Goal: Task Accomplishment & Management: Manage account settings

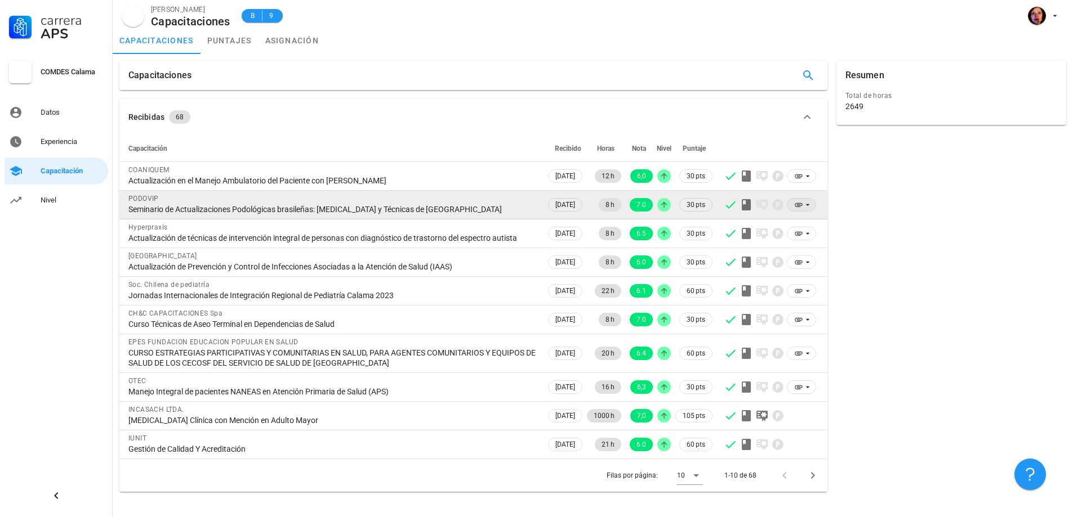
click at [796, 207] on icon at bounding box center [798, 204] width 9 height 9
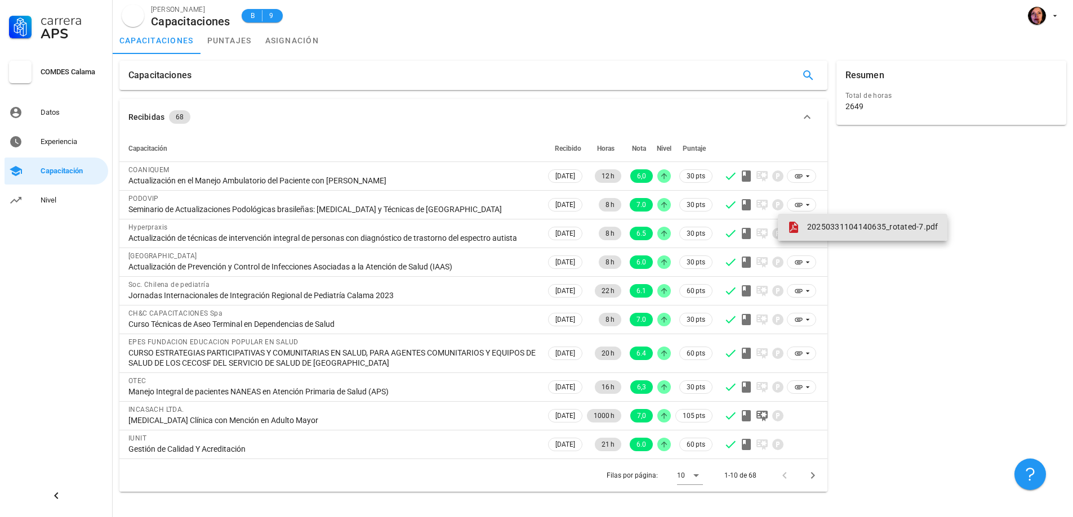
click at [800, 225] on span at bounding box center [796, 228] width 18 height 14
click at [809, 476] on icon "Página siguiente" at bounding box center [813, 476] width 14 height 14
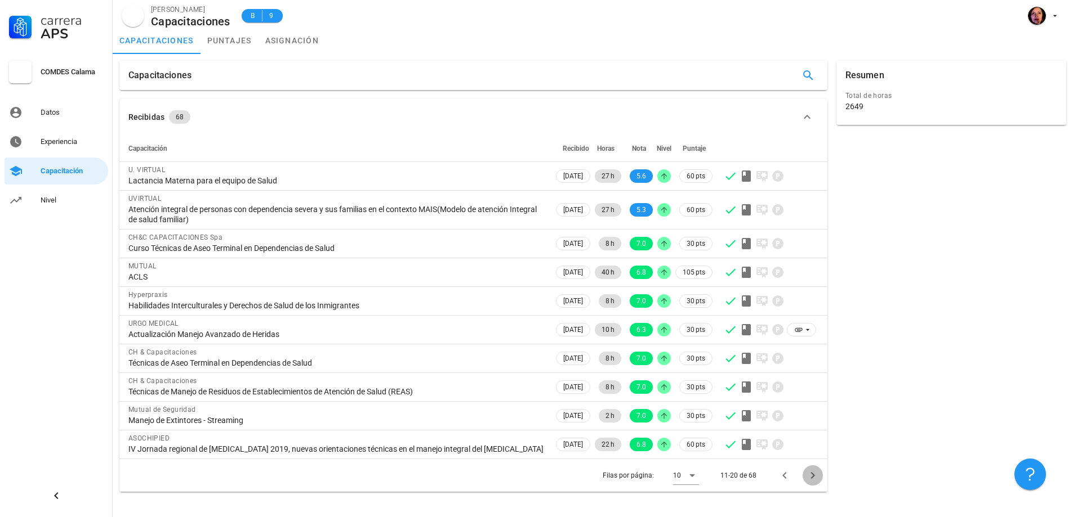
click at [810, 476] on icon "Página siguiente" at bounding box center [813, 476] width 14 height 14
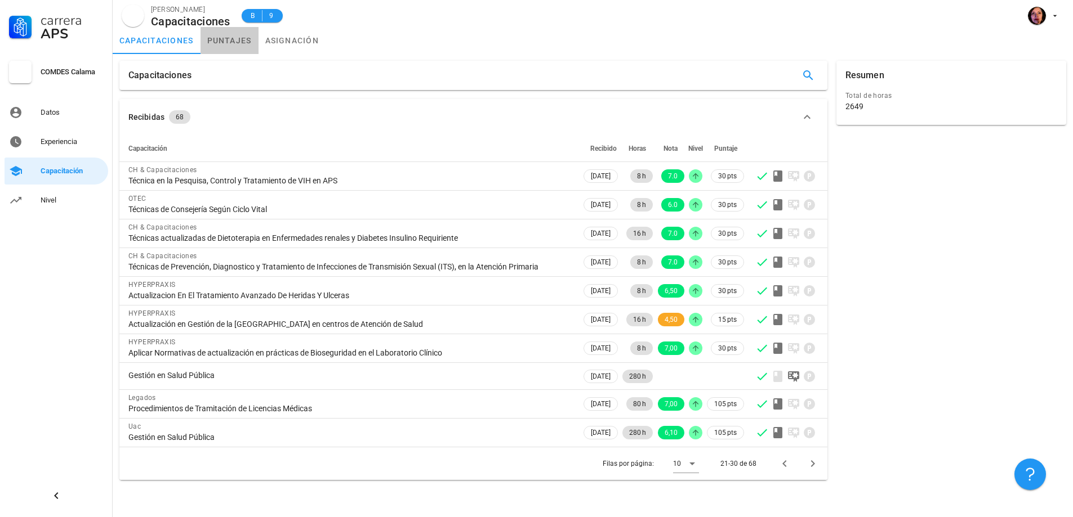
click at [245, 44] on link "puntajes" at bounding box center [229, 40] width 58 height 27
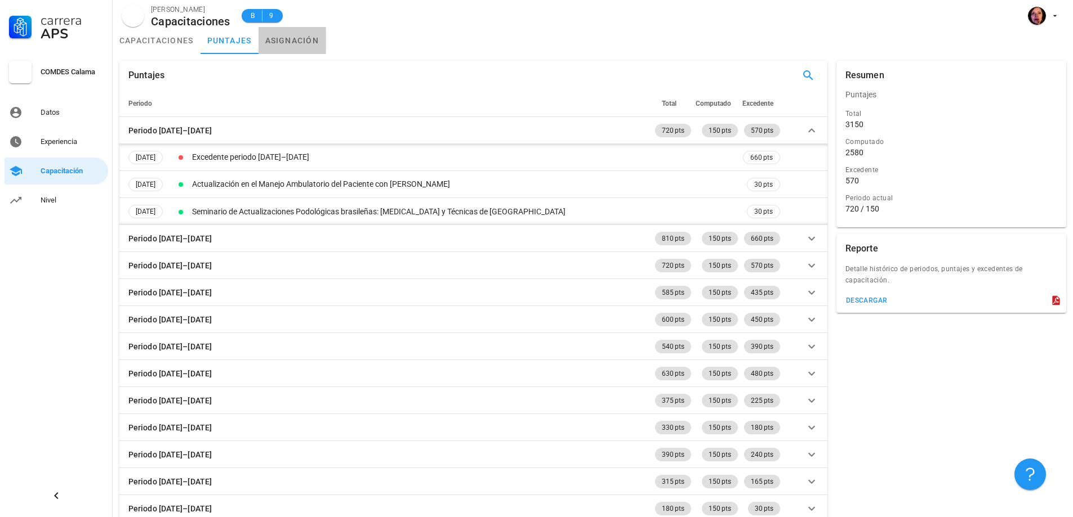
click at [305, 38] on link "asignación" at bounding box center [292, 40] width 68 height 27
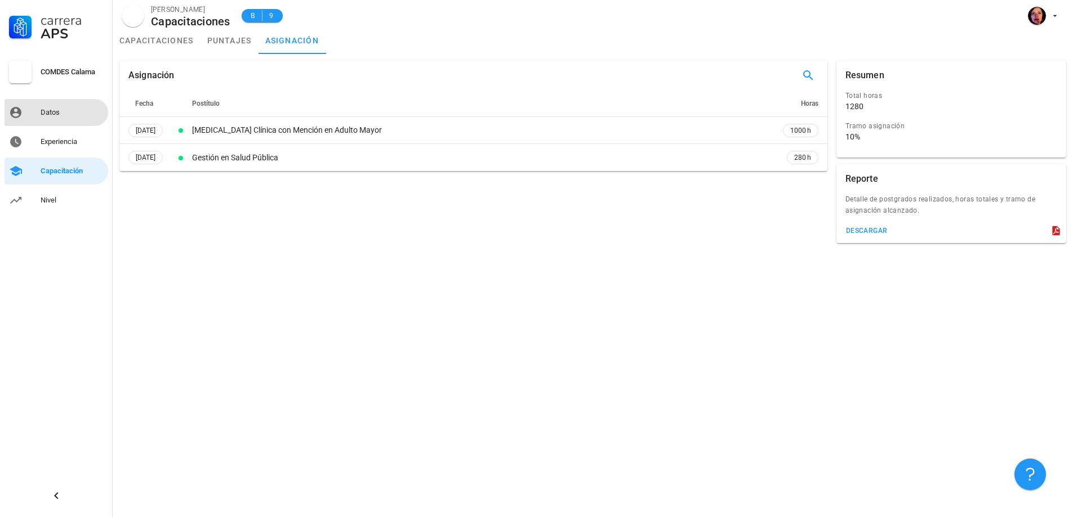
click at [21, 121] on link "Datos" at bounding box center [57, 112] width 104 height 27
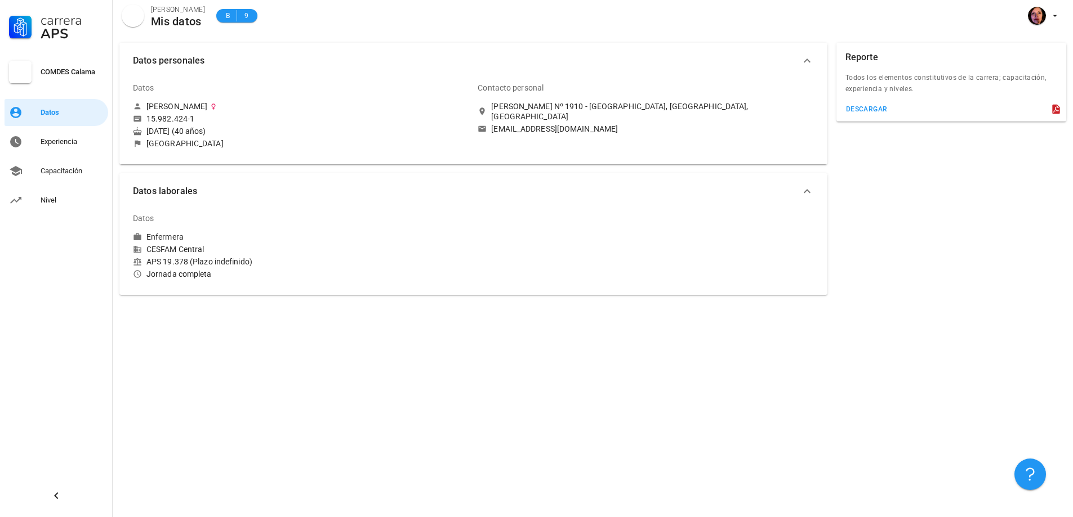
click at [570, 109] on div "[PERSON_NAME] Nº 1910 - [GEOGRAPHIC_DATA], [GEOGRAPHIC_DATA], [GEOGRAPHIC_DATA]" at bounding box center [652, 111] width 322 height 20
click at [66, 151] on link "Experiencia" at bounding box center [57, 141] width 104 height 27
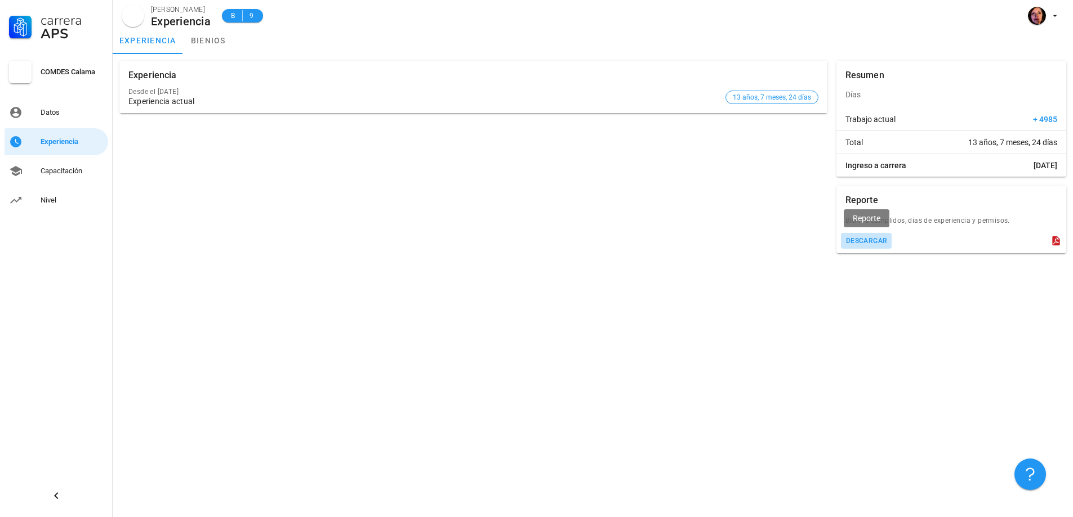
click at [873, 236] on button "descargar" at bounding box center [866, 241] width 51 height 16
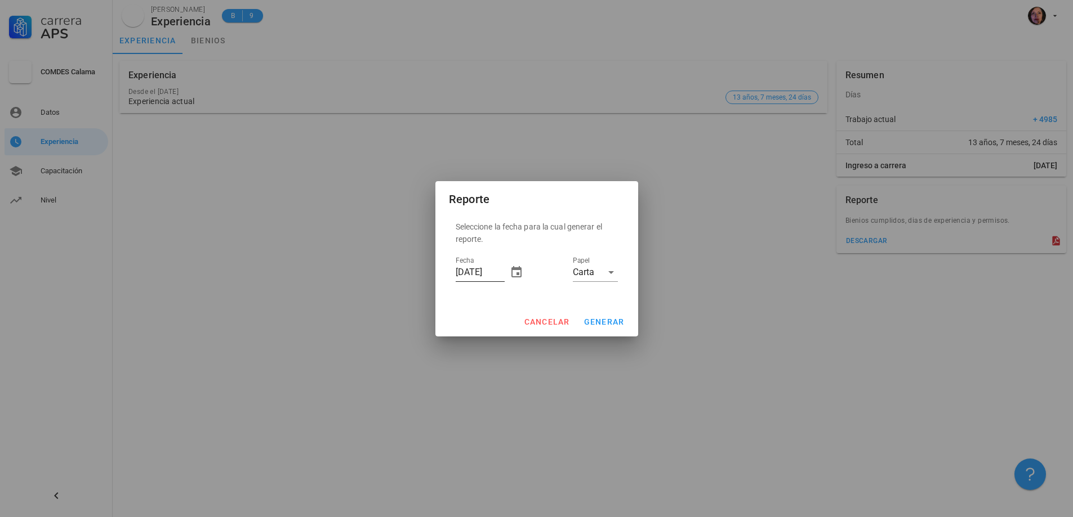
click at [507, 275] on div "Fecha [DATE]" at bounding box center [490, 275] width 68 height 37
click at [503, 267] on input "[DATE]" at bounding box center [480, 273] width 49 height 18
type input "[DATE]"
click at [593, 321] on span "generar" at bounding box center [603, 322] width 41 height 9
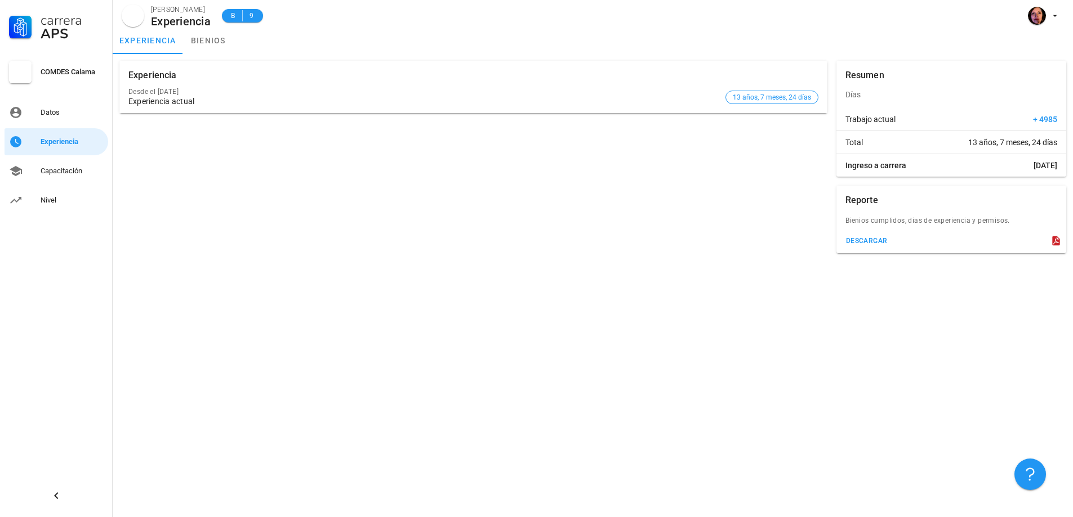
drag, startPoint x: 755, startPoint y: 146, endPoint x: 743, endPoint y: 146, distance: 11.8
click at [743, 146] on div "Experiencia Desde el [DATE] Experiencia actual 13 años, 7 meses, 24 días" at bounding box center [473, 157] width 717 height 202
click at [207, 43] on link "bienios" at bounding box center [208, 40] width 51 height 27
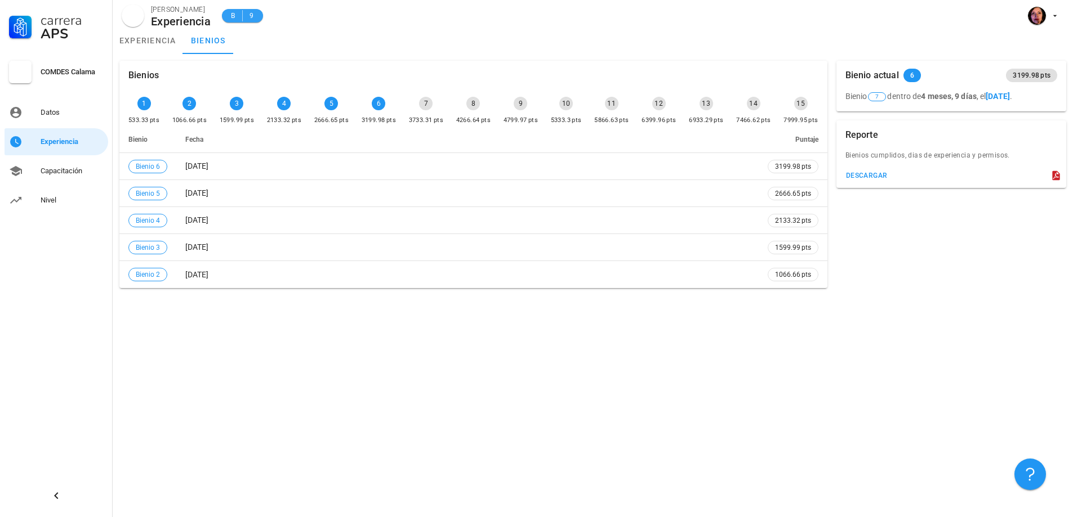
click at [248, 15] on span "9" at bounding box center [251, 15] width 9 height 11
click at [234, 15] on span "B" at bounding box center [233, 15] width 9 height 11
click at [168, 41] on link "experiencia" at bounding box center [148, 40] width 70 height 27
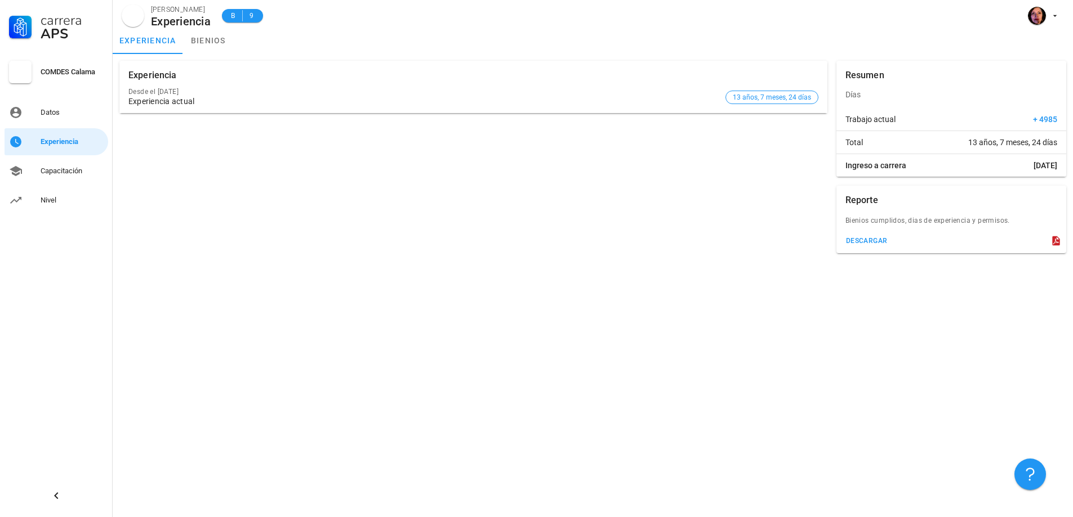
click at [77, 68] on div "COMDES Calama" at bounding box center [72, 72] width 63 height 9
click at [52, 115] on div "Datos" at bounding box center [72, 112] width 63 height 9
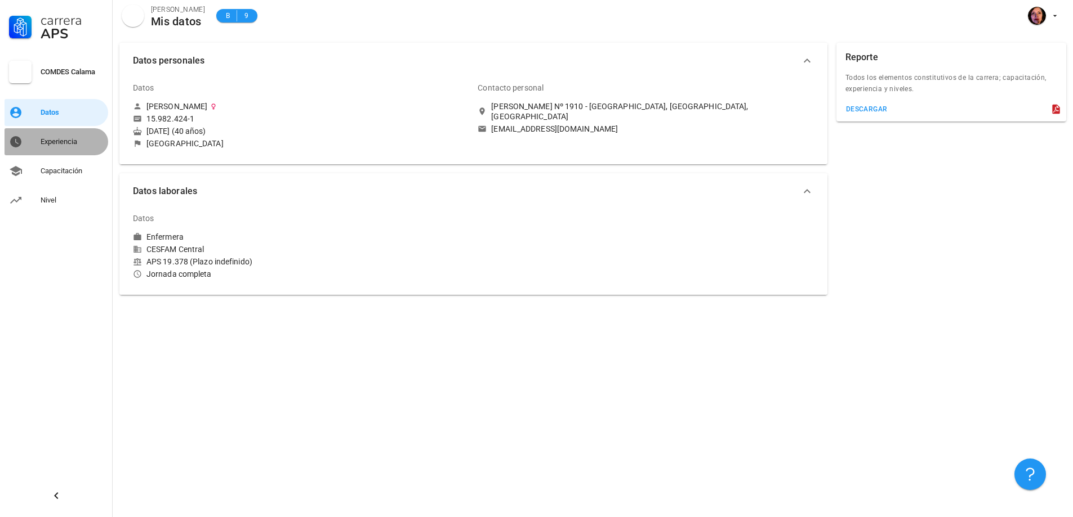
click at [52, 150] on div "Experiencia" at bounding box center [72, 142] width 63 height 18
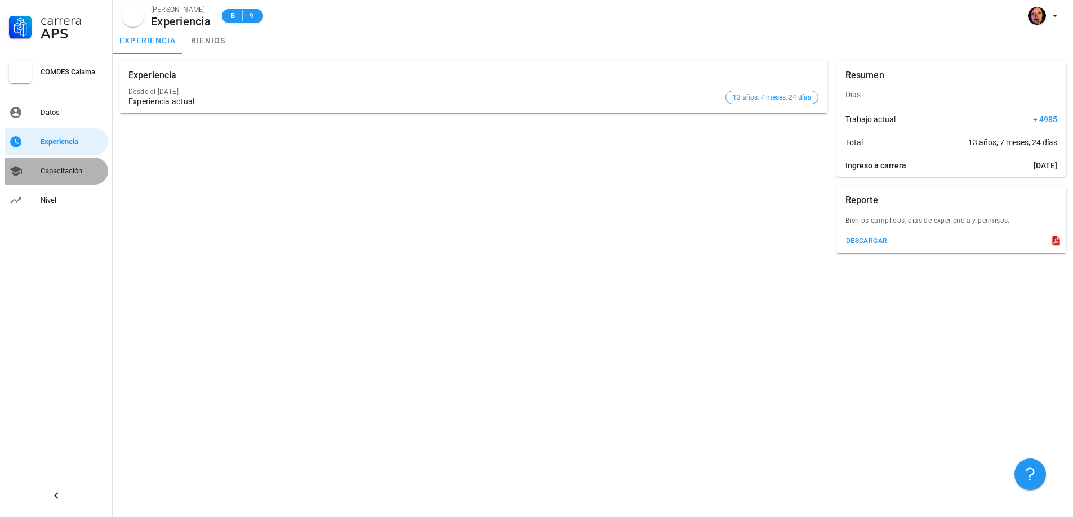
click at [54, 172] on div "Capacitación" at bounding box center [72, 171] width 63 height 9
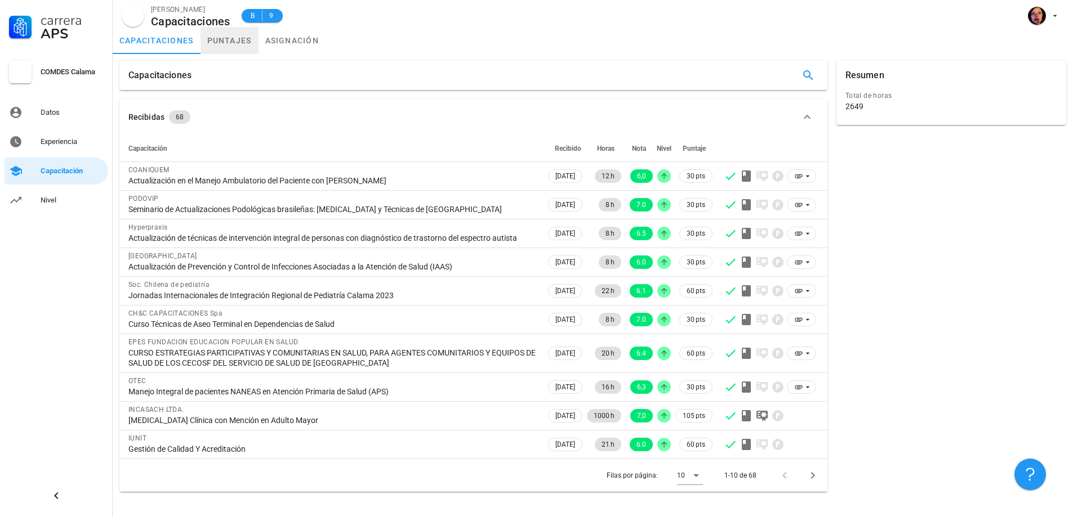
click at [236, 47] on link "puntajes" at bounding box center [229, 40] width 58 height 27
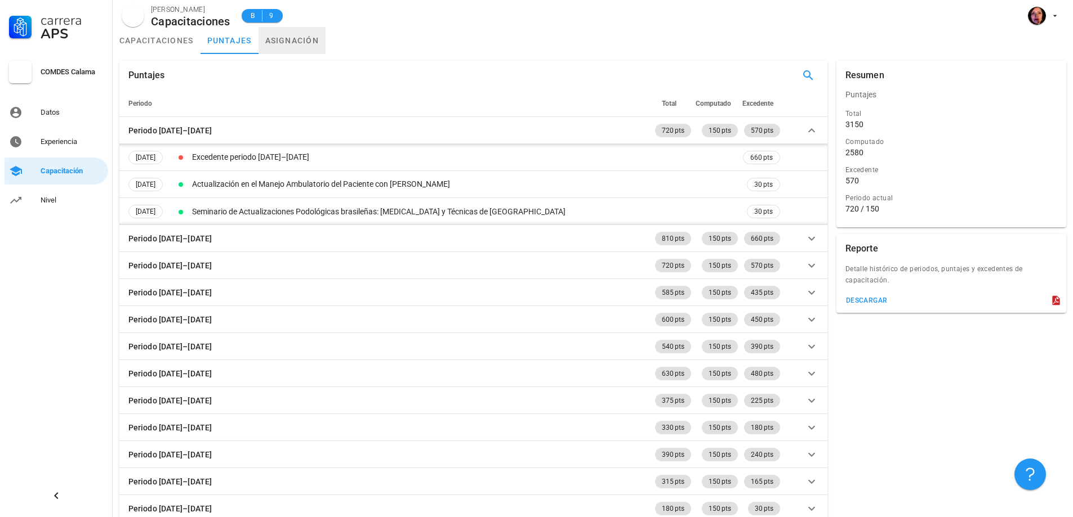
click at [312, 38] on link "asignación" at bounding box center [292, 40] width 68 height 27
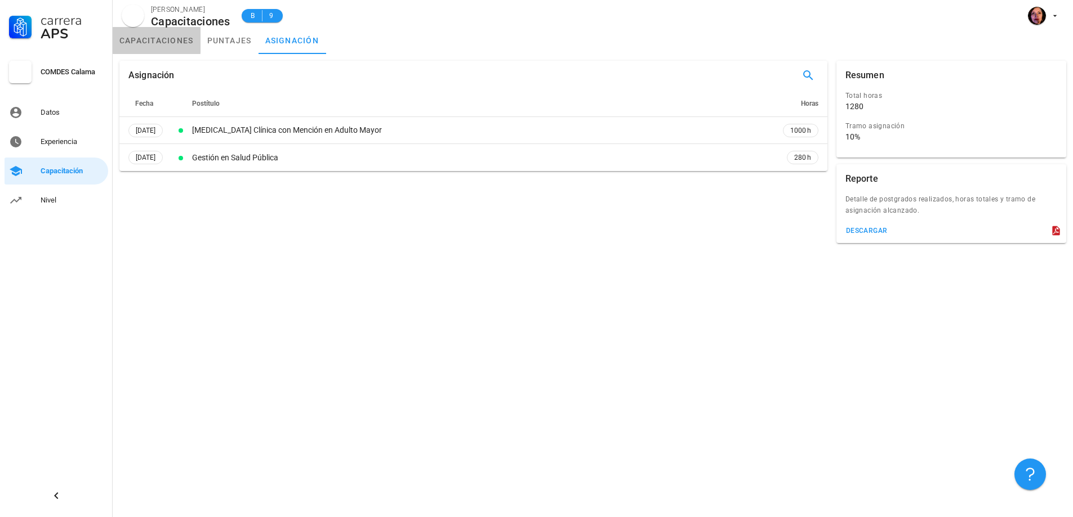
click at [177, 44] on link "capacitaciones" at bounding box center [157, 40] width 88 height 27
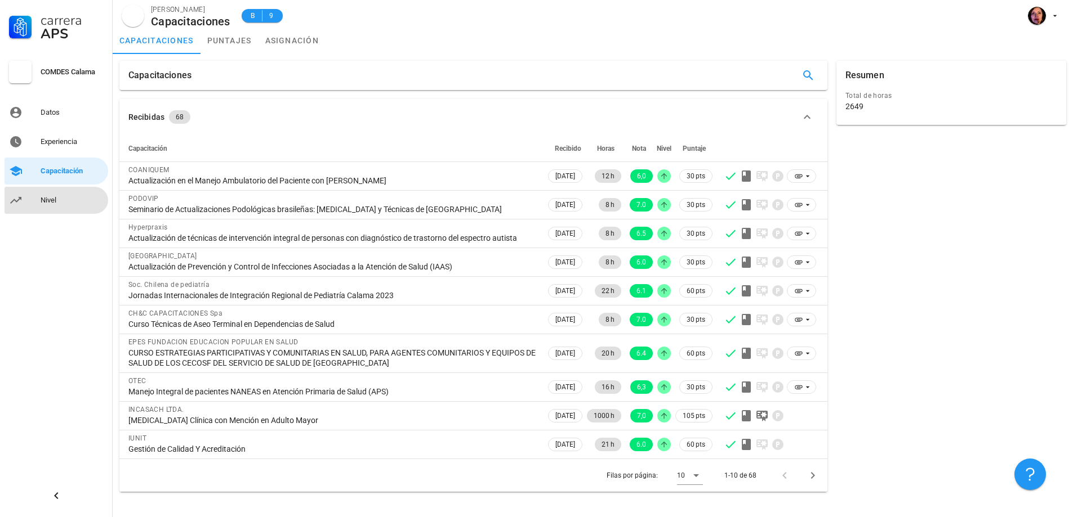
click at [55, 204] on div "Nivel" at bounding box center [72, 200] width 63 height 9
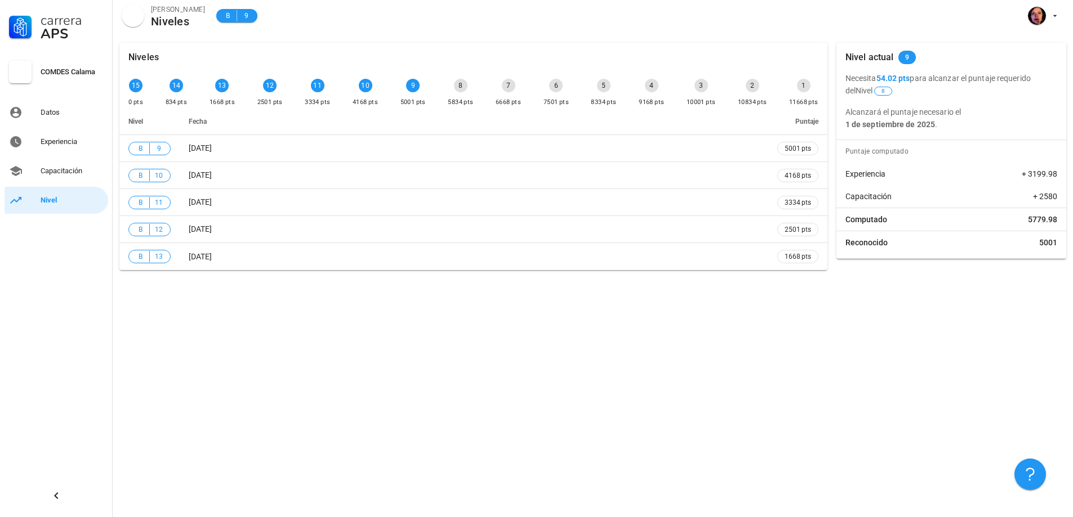
click at [894, 79] on b "54.02 pts" at bounding box center [893, 78] width 34 height 9
